Goal: Navigation & Orientation: Find specific page/section

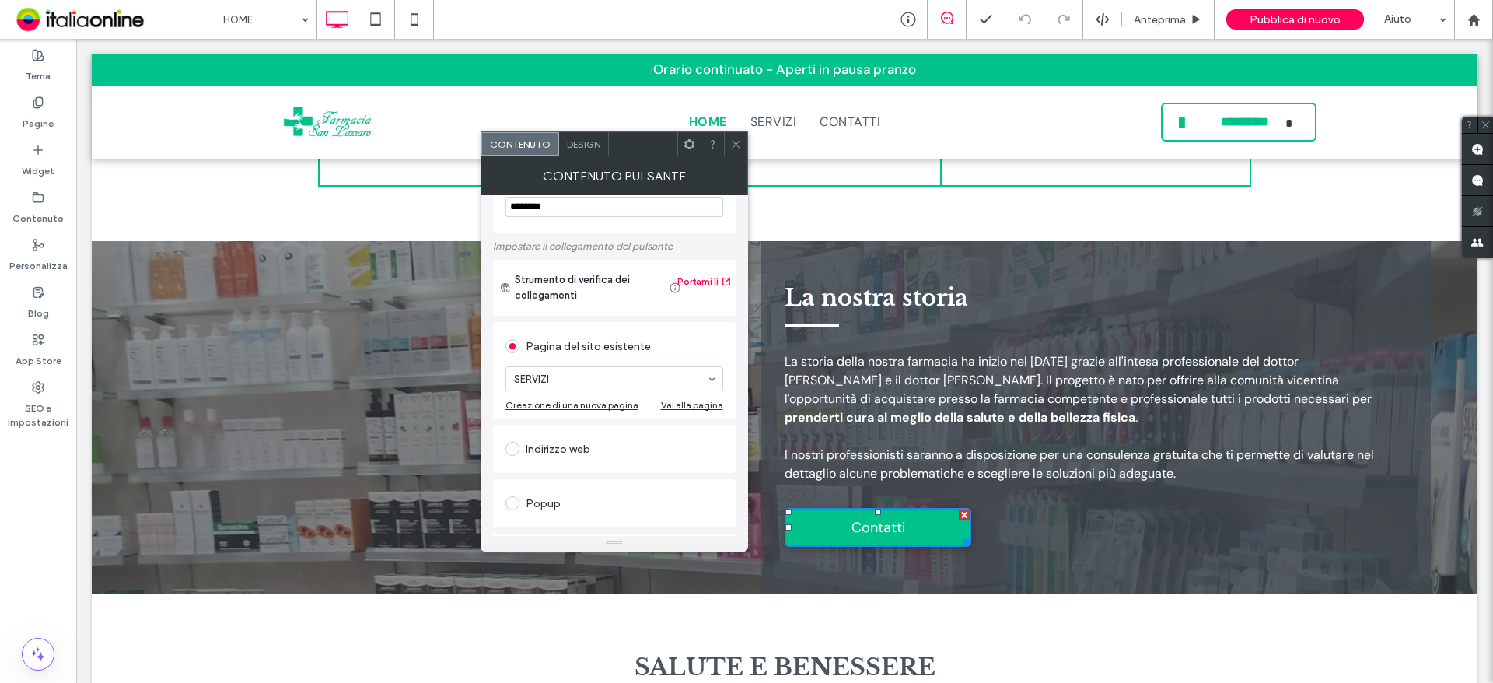
scroll to position [78, 0]
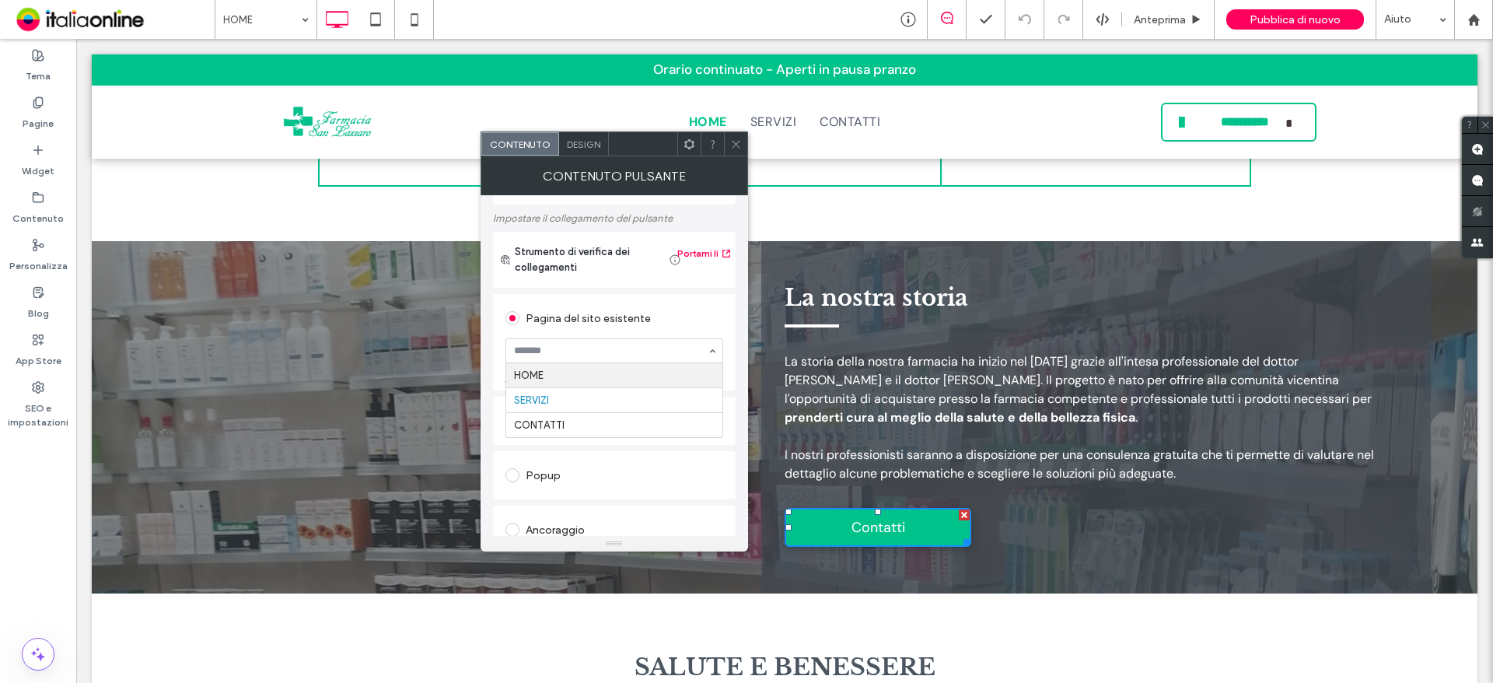
click at [718, 351] on div "HOME SERVIZI CONTATTI" at bounding box center [615, 350] width 218 height 25
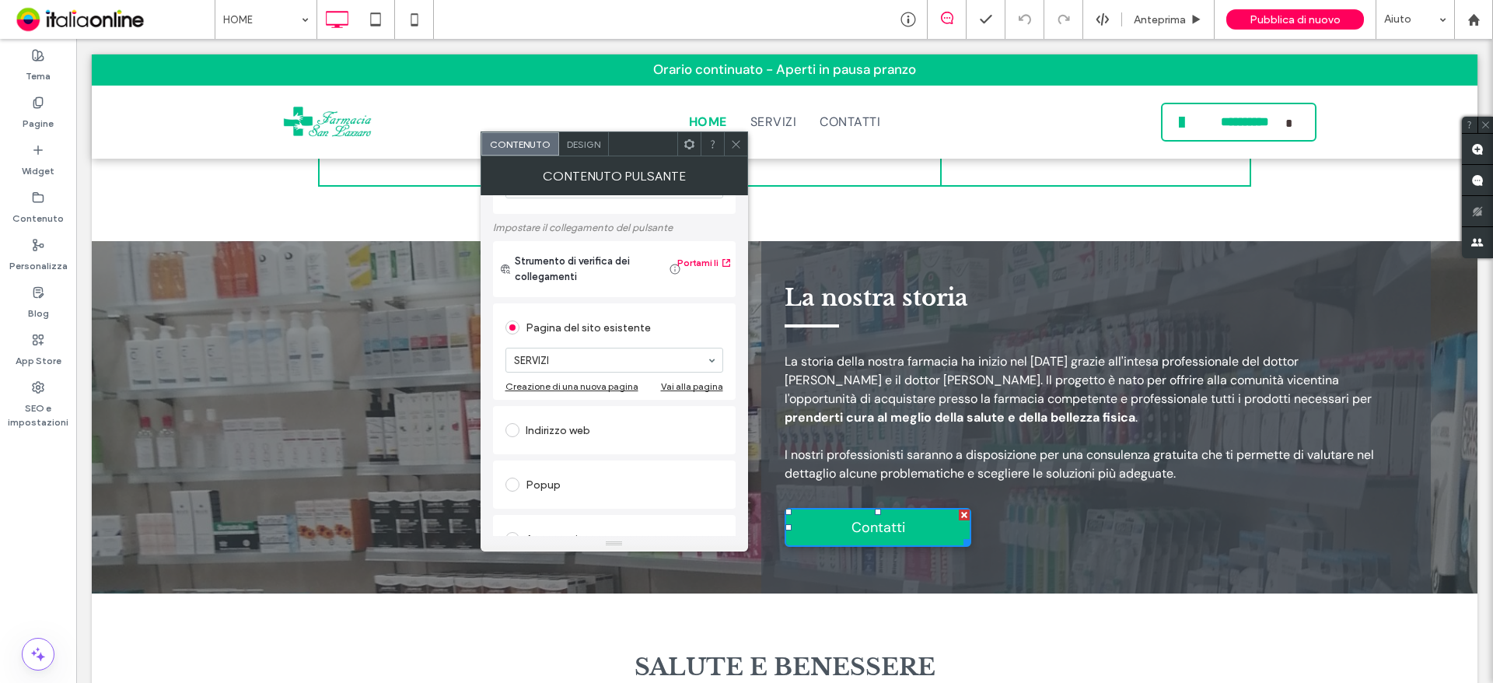
scroll to position [0, 0]
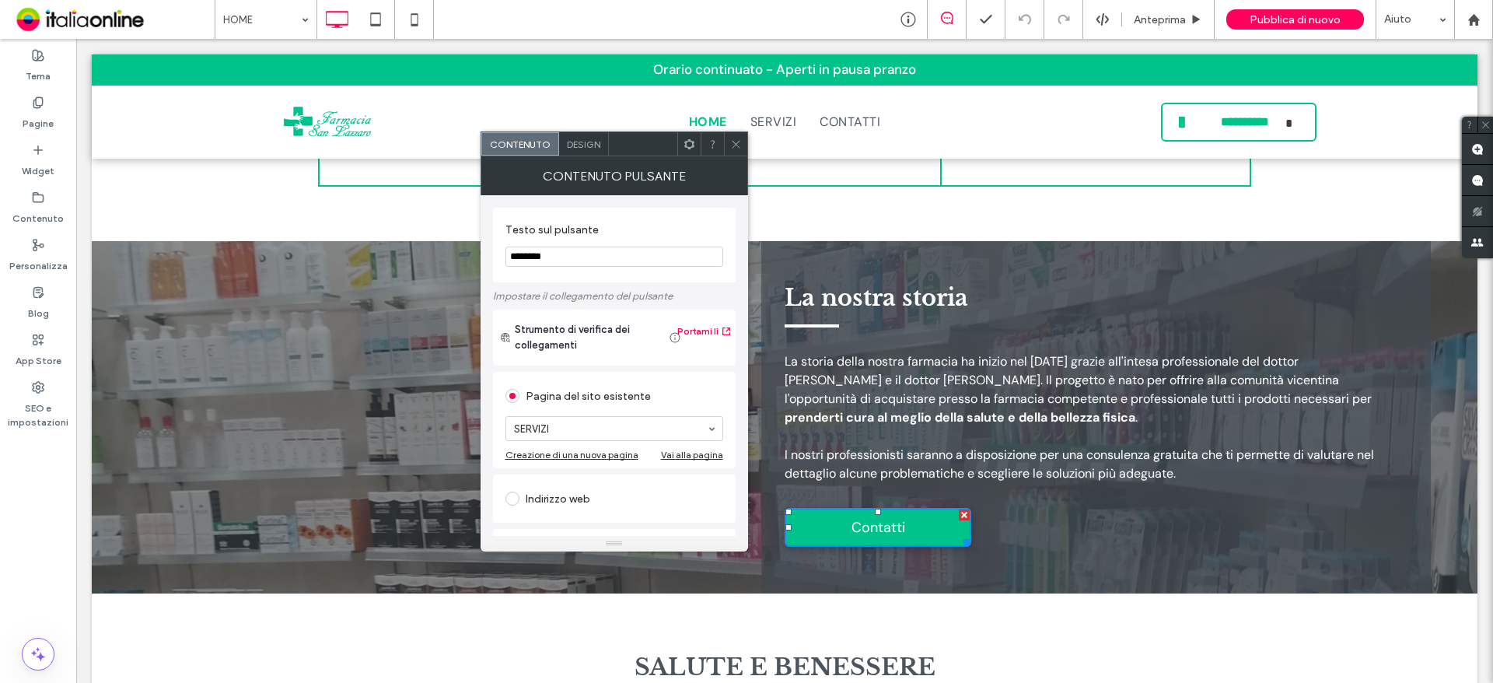
click at [734, 149] on icon at bounding box center [736, 144] width 12 height 12
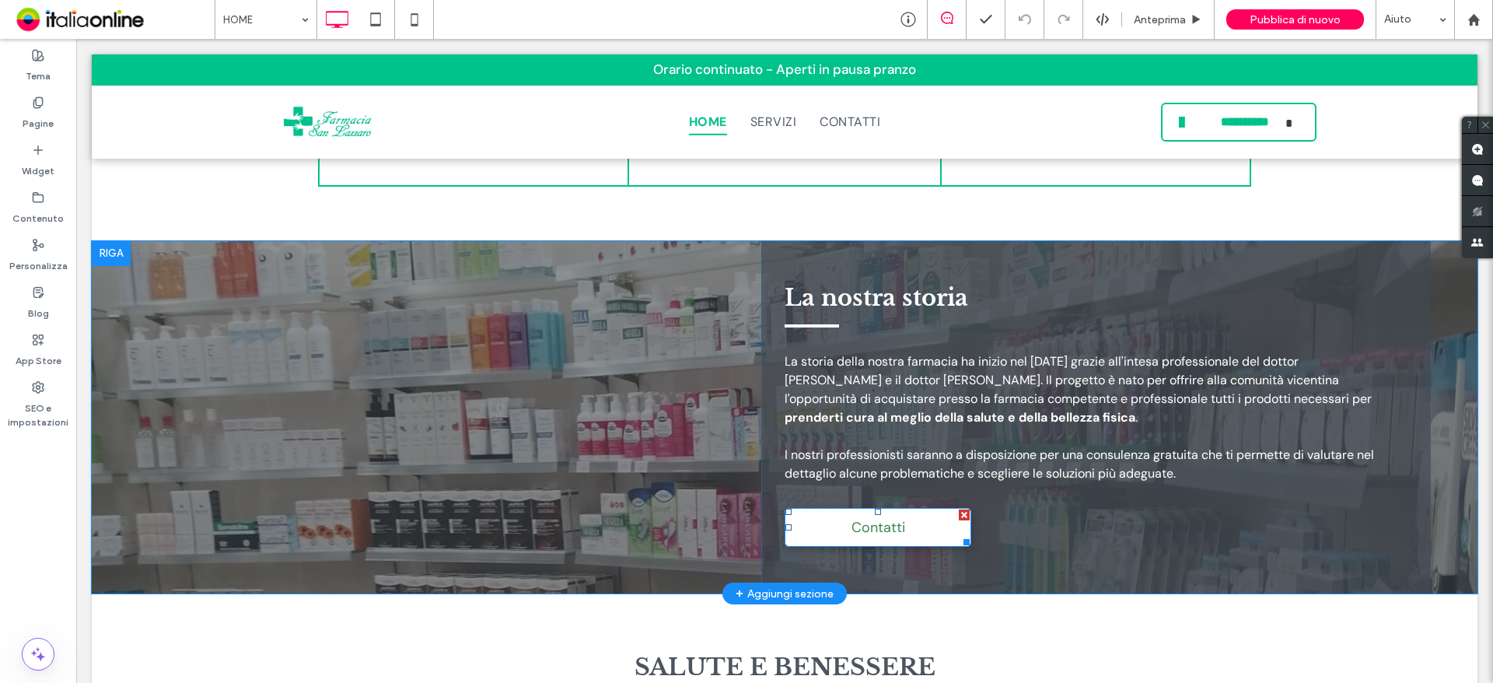
click at [913, 508] on link "Contatti" at bounding box center [878, 527] width 187 height 39
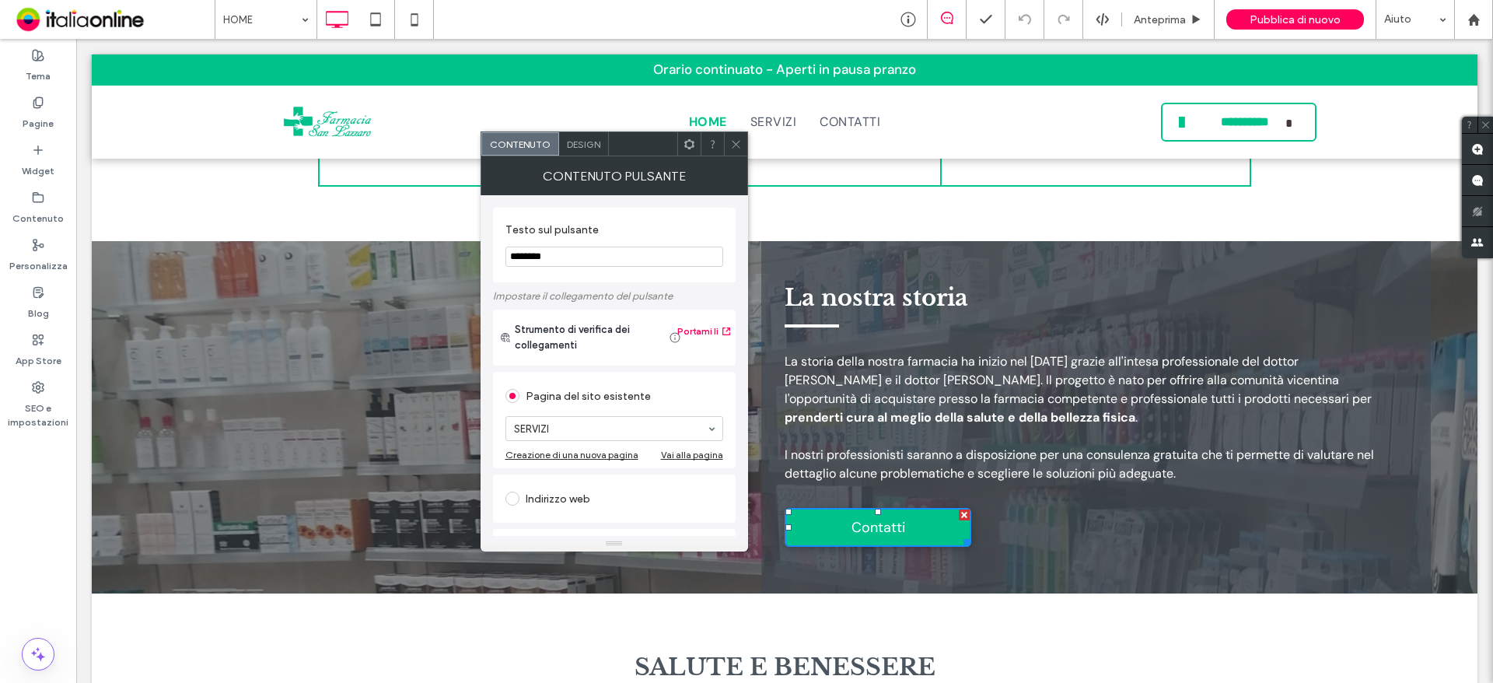
drag, startPoint x: 592, startPoint y: 260, endPoint x: 544, endPoint y: 268, distance: 48.2
click at [506, 268] on section "Testo sul pulsante ********" at bounding box center [615, 244] width 218 height 59
type input "*******"
click at [734, 145] on use at bounding box center [736, 144] width 8 height 8
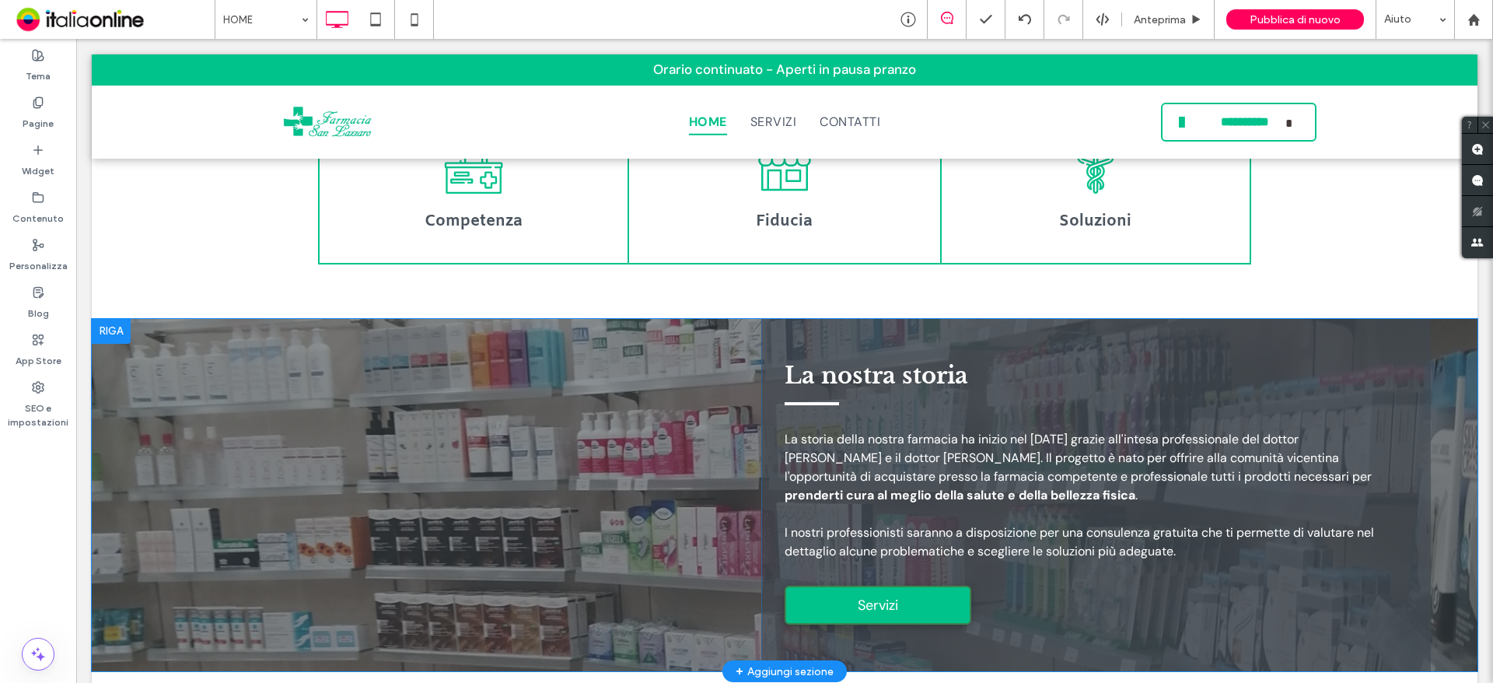
scroll to position [1322, 0]
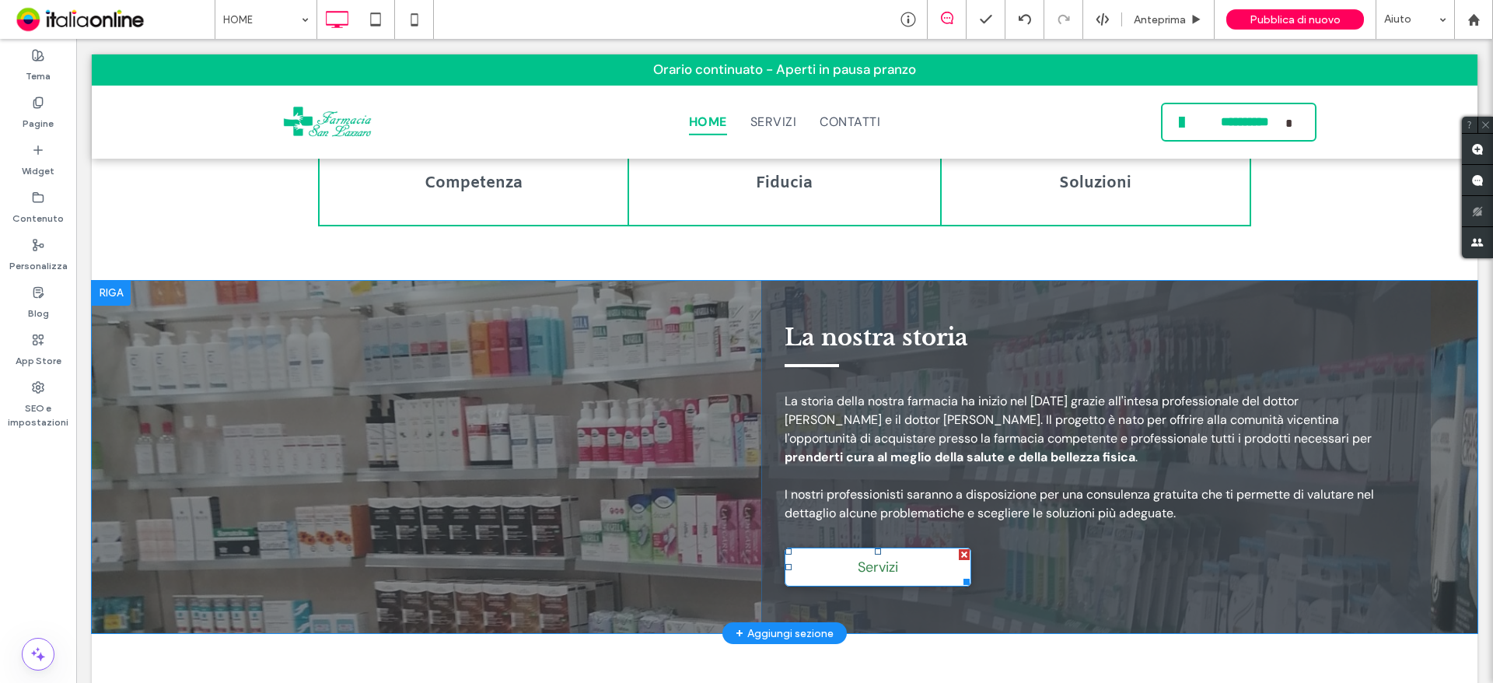
click at [892, 550] on span "Servizi" at bounding box center [877, 567] width 51 height 34
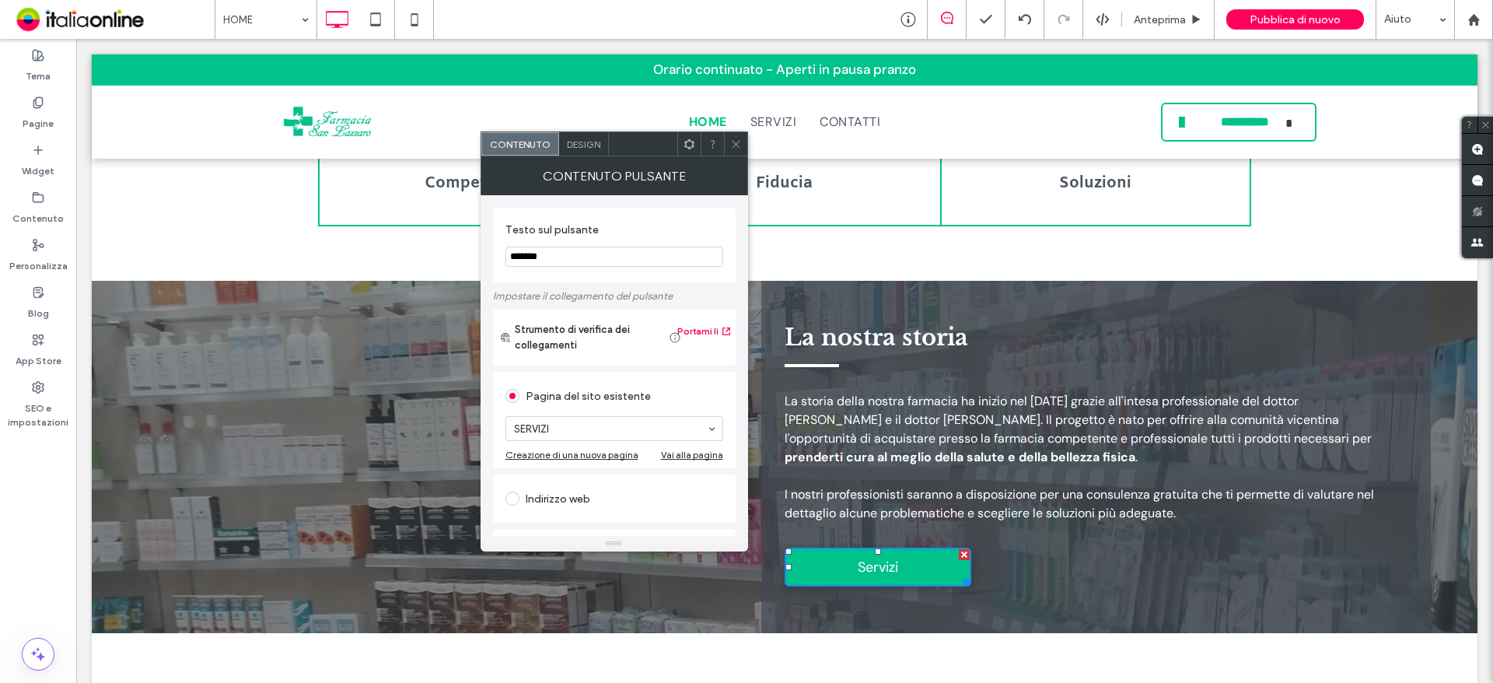
click at [737, 142] on icon at bounding box center [736, 144] width 12 height 12
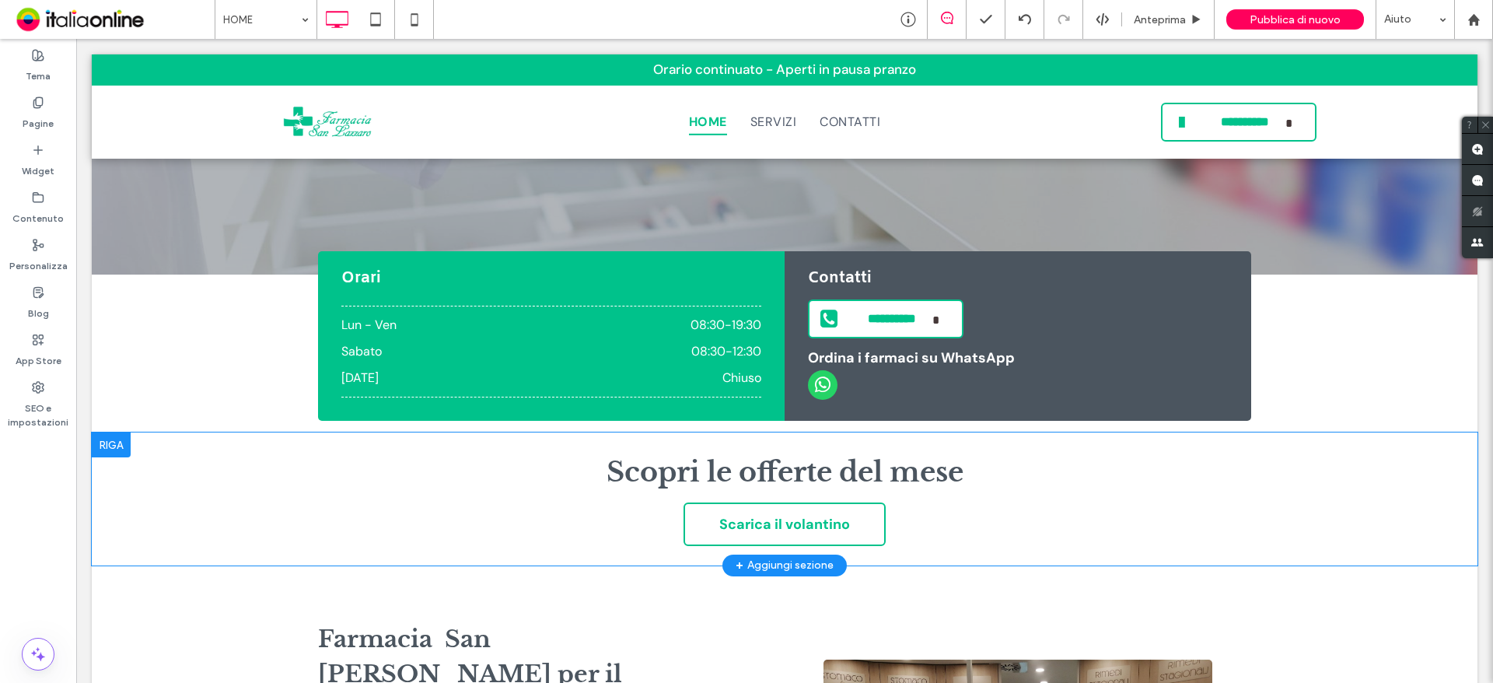
scroll to position [0, 0]
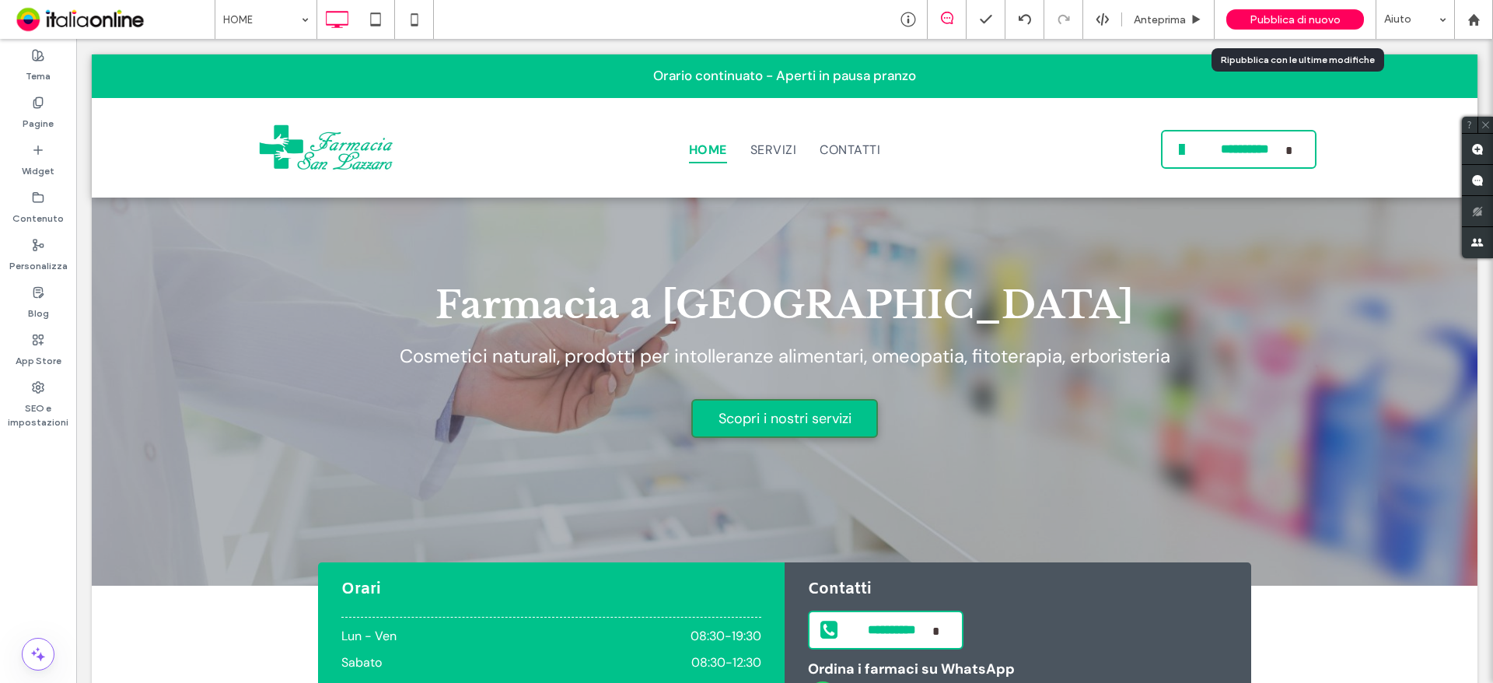
click at [1283, 23] on span "Pubblica di nuovo" at bounding box center [1295, 19] width 91 height 13
